Goal: Information Seeking & Learning: Learn about a topic

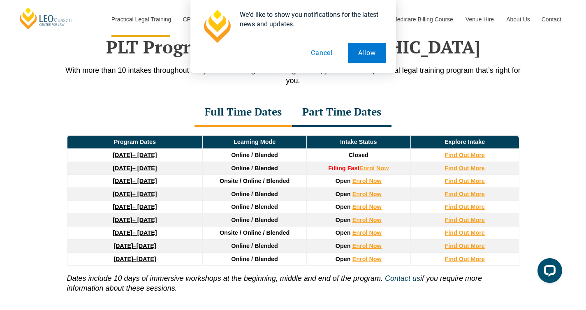
scroll to position [1078, 0]
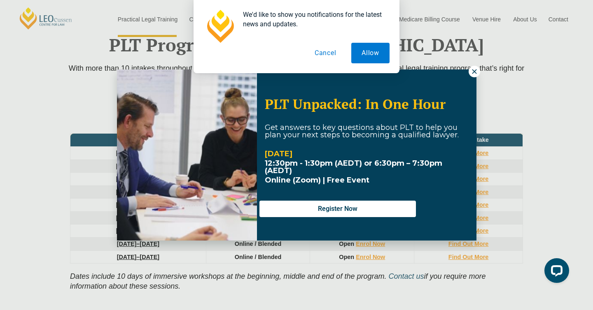
click at [475, 70] on div "We'd like to show you notifications for the latest news and updates. Allow Canc…" at bounding box center [296, 36] width 593 height 73
click at [318, 53] on button "Cancel" at bounding box center [325, 53] width 42 height 21
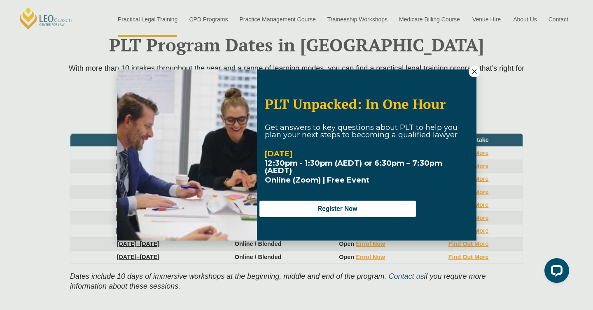
click at [476, 74] on icon at bounding box center [473, 71] width 7 height 7
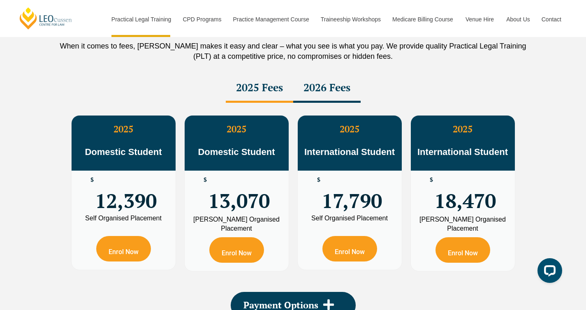
scroll to position [1491, 0]
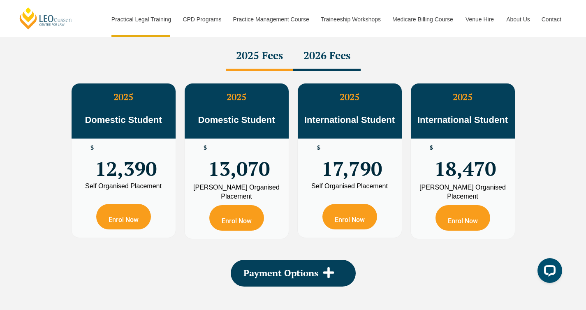
click at [140, 163] on span "12,390" at bounding box center [126, 161] width 62 height 32
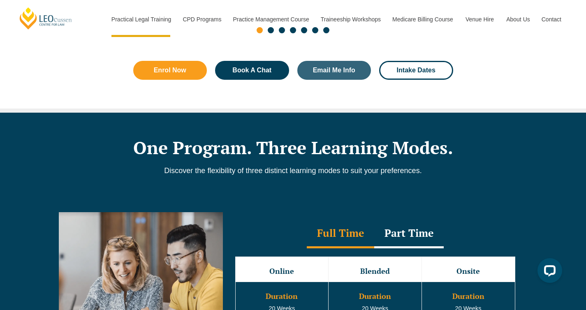
scroll to position [585, 0]
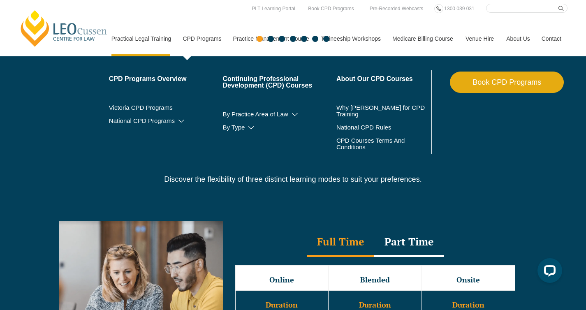
click at [195, 15] on nav "Practical Legal Training Our Practical Legal Training Program Program Dates & F…" at bounding box center [336, 35] width 463 height 44
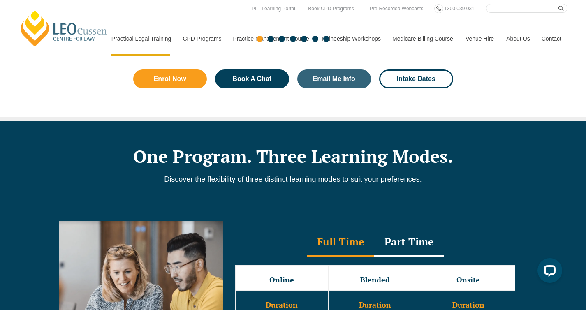
click at [196, 38] on div "Slides" at bounding box center [293, 39] width 469 height 9
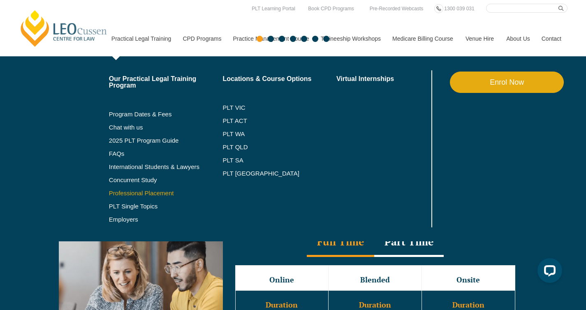
click at [128, 192] on link "Professional Placement" at bounding box center [166, 193] width 114 height 7
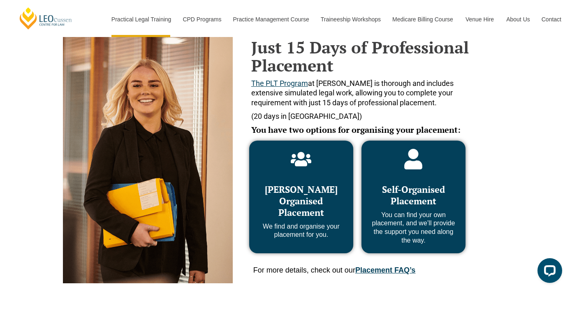
scroll to position [366, 0]
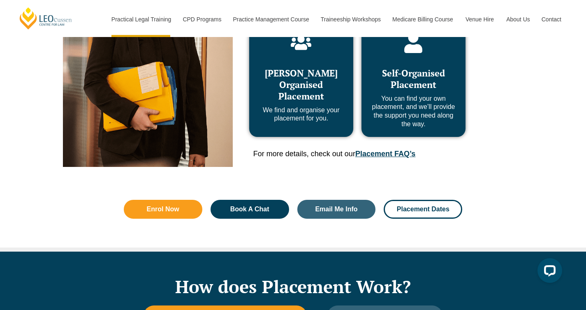
click at [383, 151] on link "Placement FAQ’s" at bounding box center [386, 154] width 60 height 8
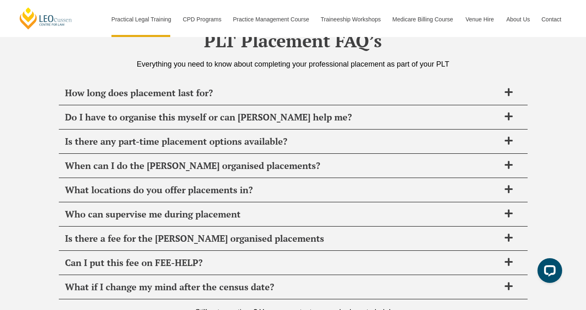
scroll to position [2908, 0]
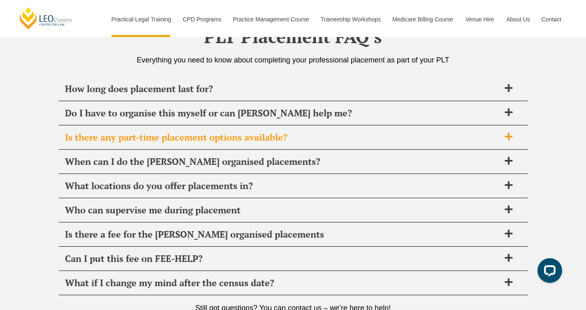
click at [377, 142] on span "Is there any part-time placement options available?" at bounding box center [282, 138] width 435 height 12
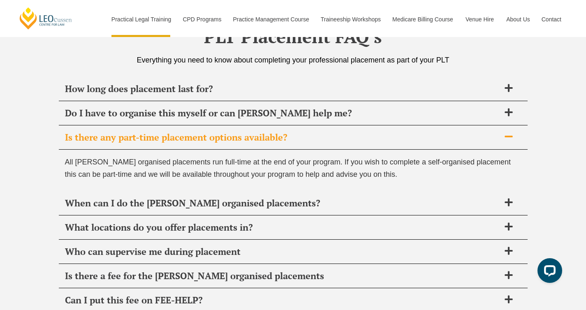
click at [377, 142] on span "Is there any part-time placement options available?" at bounding box center [282, 138] width 435 height 12
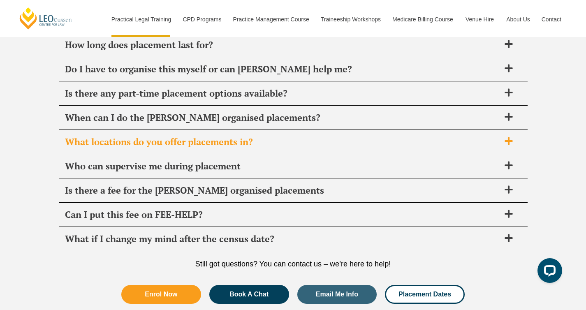
scroll to position [2955, 0]
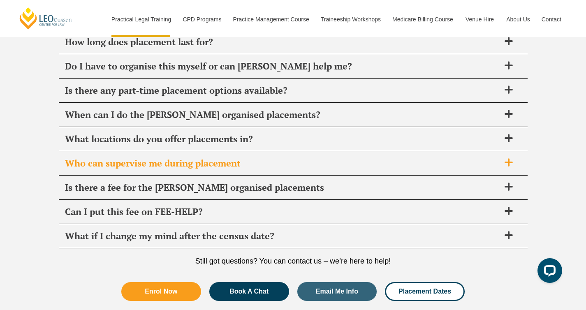
click at [371, 166] on span "Who can supervise me during placement" at bounding box center [282, 164] width 435 height 12
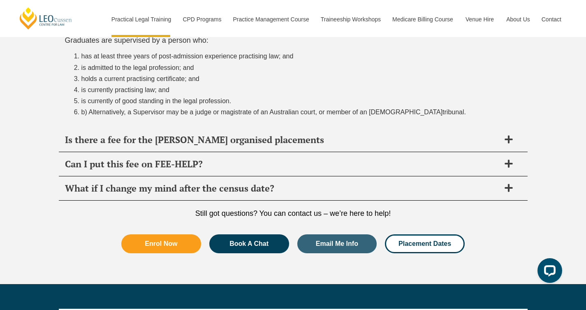
scroll to position [3104, 0]
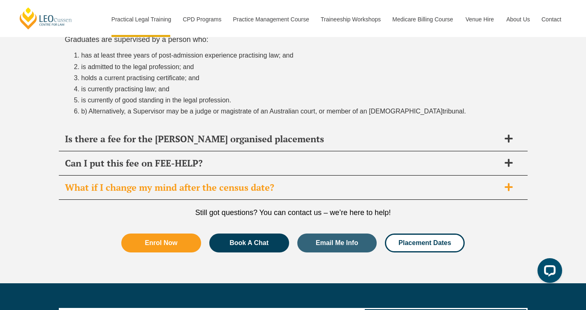
click at [365, 187] on span "What if I change my mind after the census date?" at bounding box center [282, 188] width 435 height 12
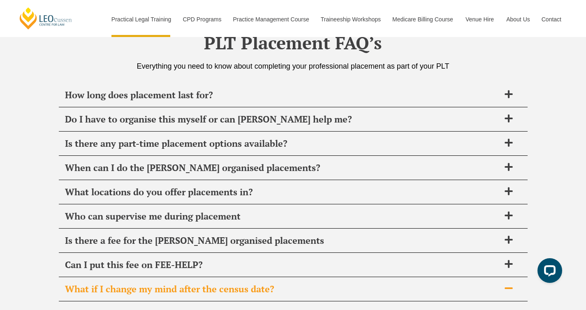
scroll to position [2902, 0]
click at [389, 100] on span "How long does placement last for?" at bounding box center [282, 96] width 435 height 12
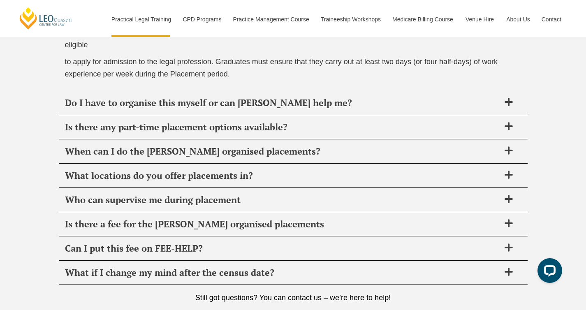
scroll to position [3003, 0]
click at [334, 194] on span "Who can supervise me during placement" at bounding box center [282, 200] width 435 height 12
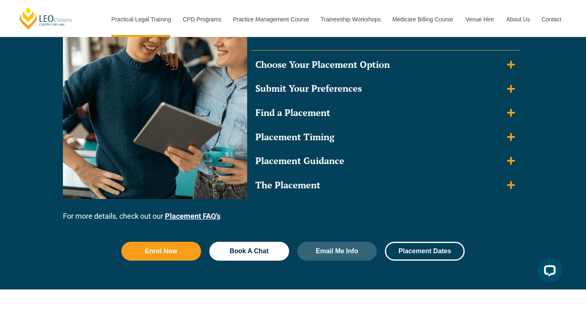
scroll to position [852, 0]
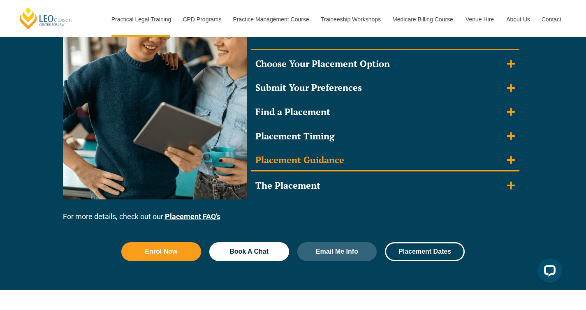
click at [355, 160] on summary "Placement Guidance" at bounding box center [385, 160] width 268 height 21
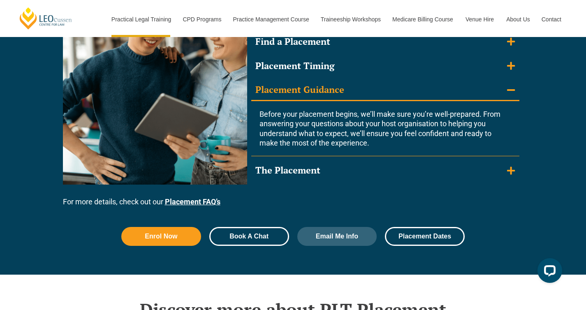
click at [261, 238] on span "Book A Chat" at bounding box center [249, 236] width 39 height 7
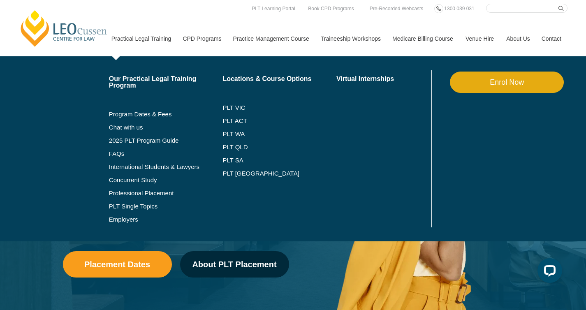
click at [130, 39] on link "Practical Legal Training" at bounding box center [141, 38] width 72 height 35
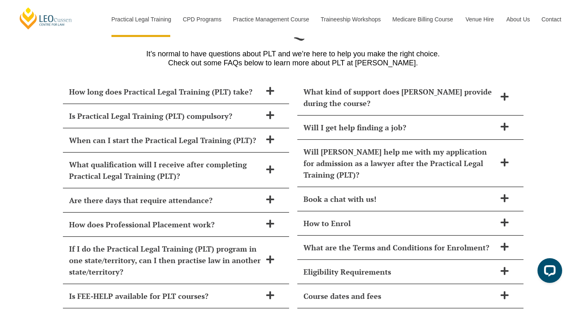
scroll to position [3547, 0]
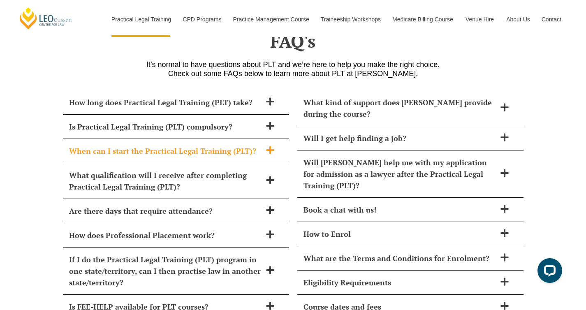
click at [210, 145] on h2 "When can I start the Practical Legal Training (PLT)?" at bounding box center [165, 151] width 193 height 12
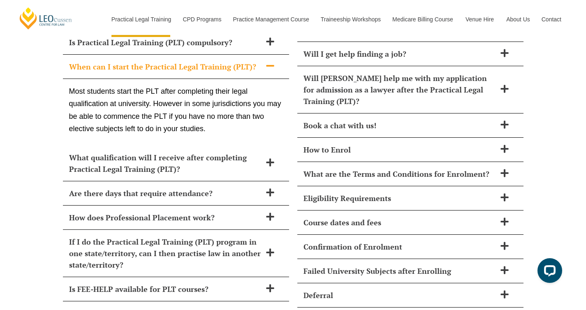
scroll to position [3633, 0]
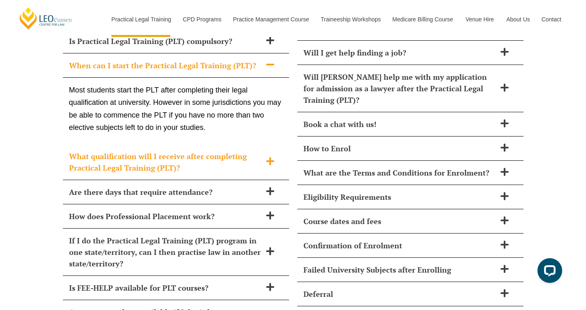
click at [208, 151] on h2 "What qualification will I receive after completing Practical Legal Training (PL…" at bounding box center [165, 162] width 193 height 23
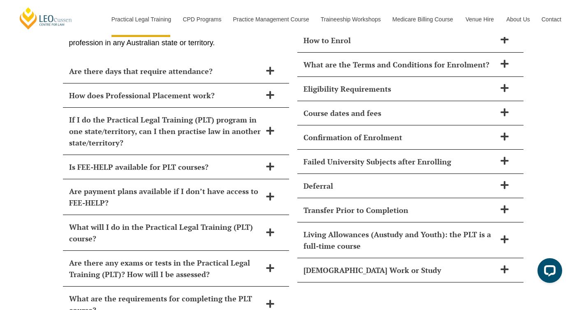
scroll to position [3745, 0]
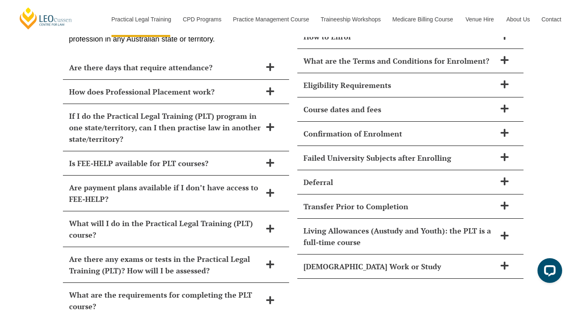
click at [208, 158] on h2 "Is FEE-HELP available for PLT courses?" at bounding box center [165, 164] width 193 height 12
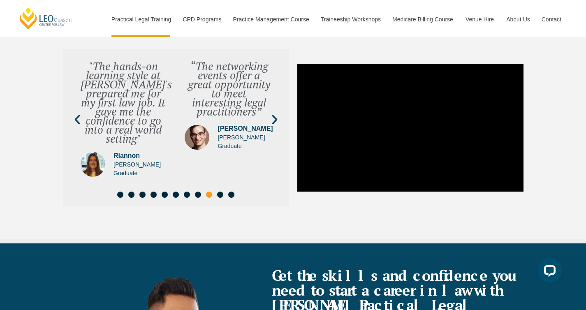
scroll to position [2989, 0]
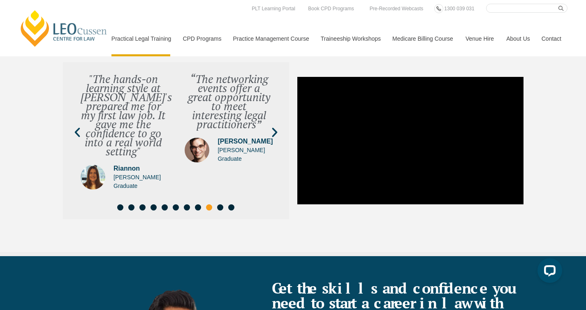
click at [409, 38] on link "Medicare Billing Course" at bounding box center [422, 38] width 73 height 35
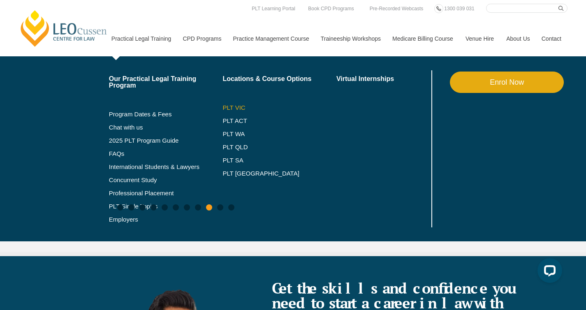
click at [224, 105] on link "PLT VIC" at bounding box center [280, 108] width 114 height 7
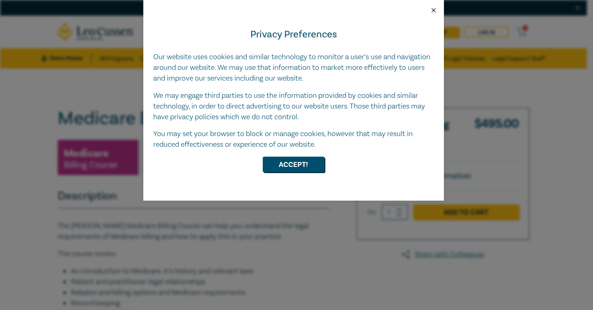
click at [431, 10] on button "Close" at bounding box center [433, 10] width 7 height 7
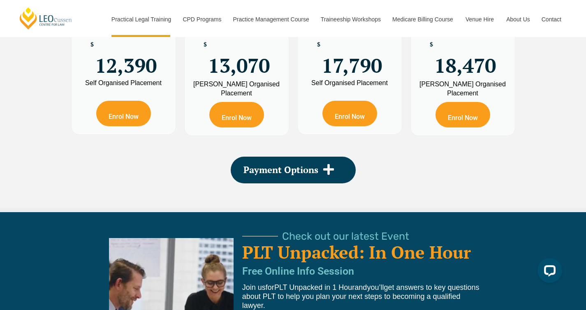
scroll to position [1661, 0]
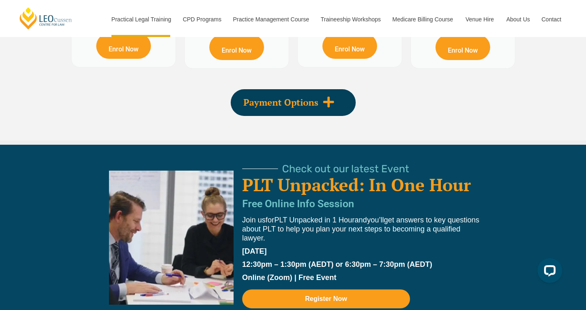
click at [302, 116] on div "Payment Options" at bounding box center [293, 102] width 125 height 27
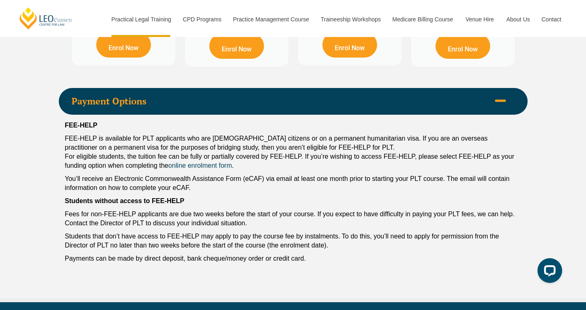
scroll to position [1670, 0]
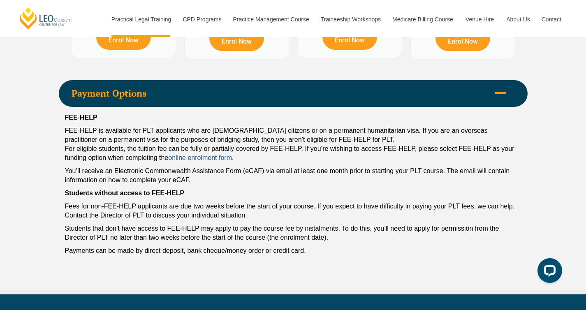
click at [214, 159] on link "online enrolment form" at bounding box center [200, 157] width 64 height 7
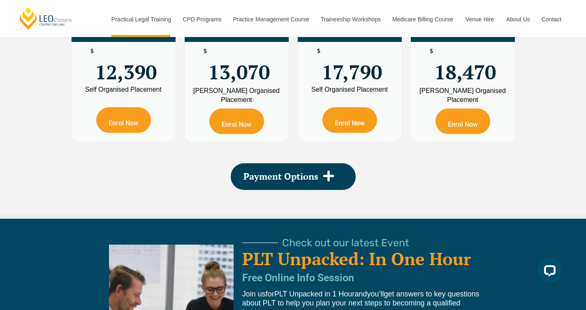
scroll to position [1614, 0]
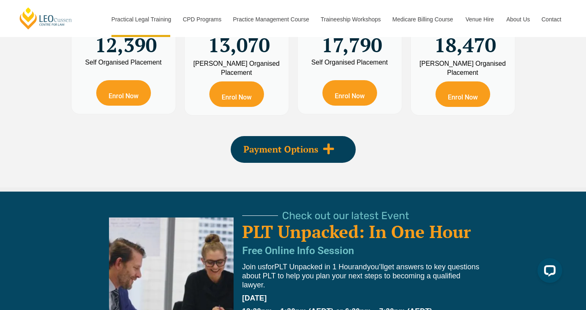
click at [279, 154] on span "Payment Options" at bounding box center [281, 149] width 75 height 9
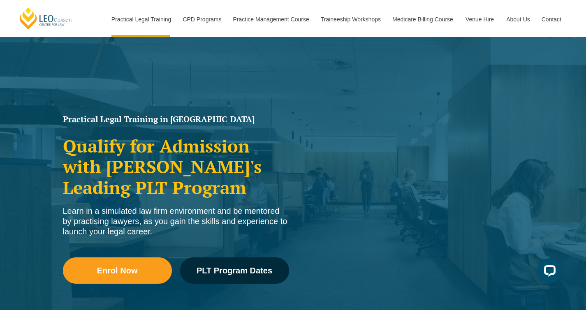
scroll to position [0, 0]
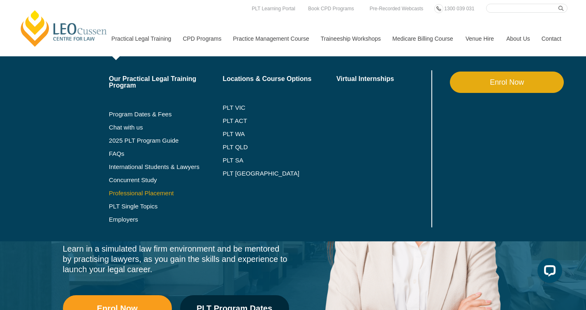
click at [117, 193] on link "Professional Placement" at bounding box center [166, 193] width 114 height 7
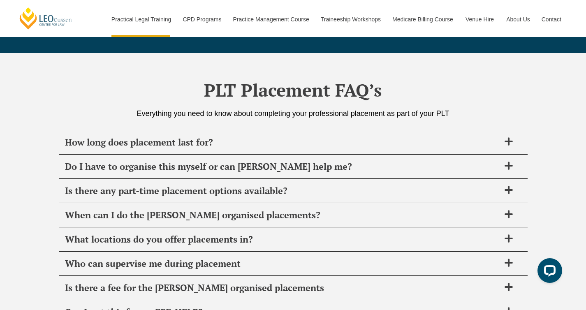
scroll to position [2851, 0]
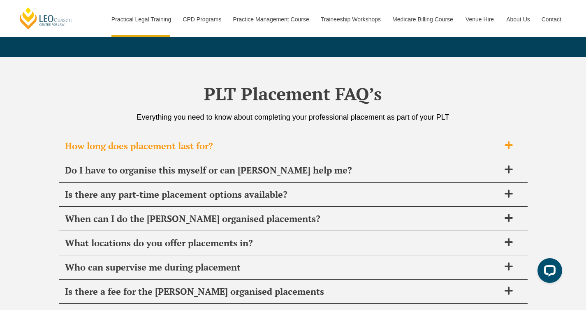
click at [216, 151] on span "How long does placement last for?" at bounding box center [282, 146] width 435 height 12
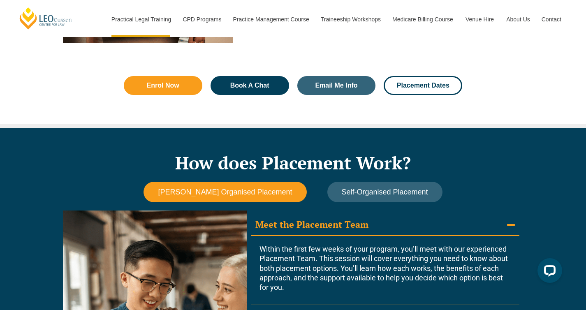
scroll to position [576, 0]
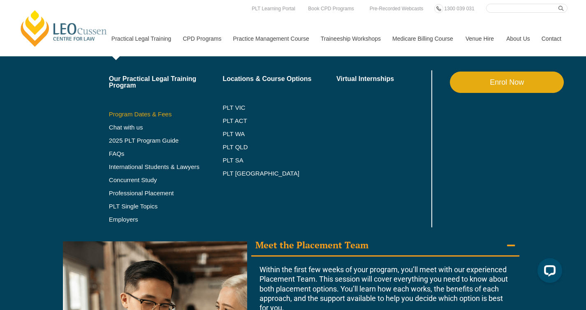
click at [113, 115] on link "Program Dates & Fees" at bounding box center [166, 114] width 114 height 7
